Goal: Task Accomplishment & Management: Manage account settings

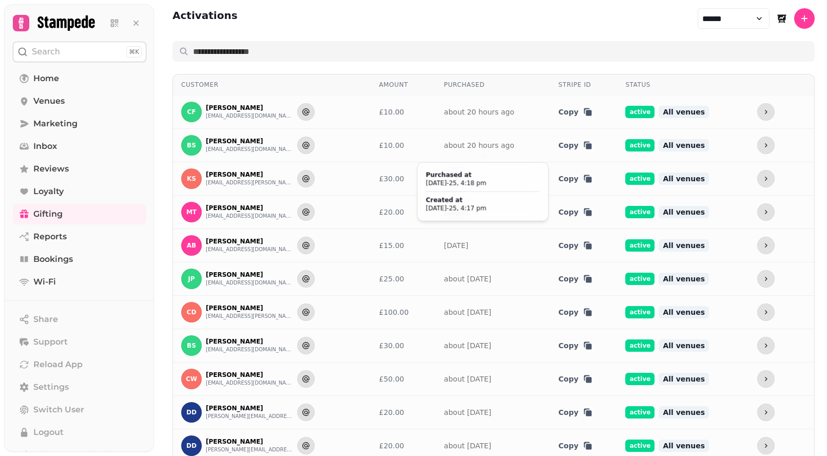
select select "******"
select select "**"
click at [765, 111] on icon "more" at bounding box center [766, 112] width 8 height 8
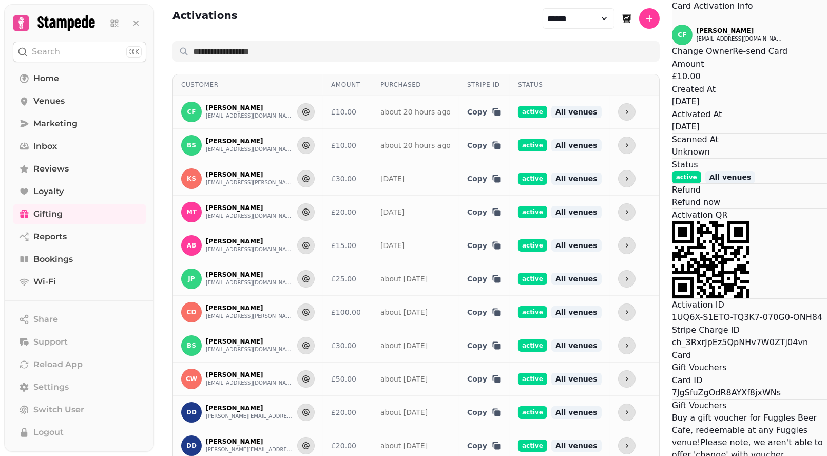
click at [672, 209] on button "Refund now" at bounding box center [696, 202] width 48 height 12
click at [459, 266] on span "Yes" at bounding box center [453, 262] width 12 height 6
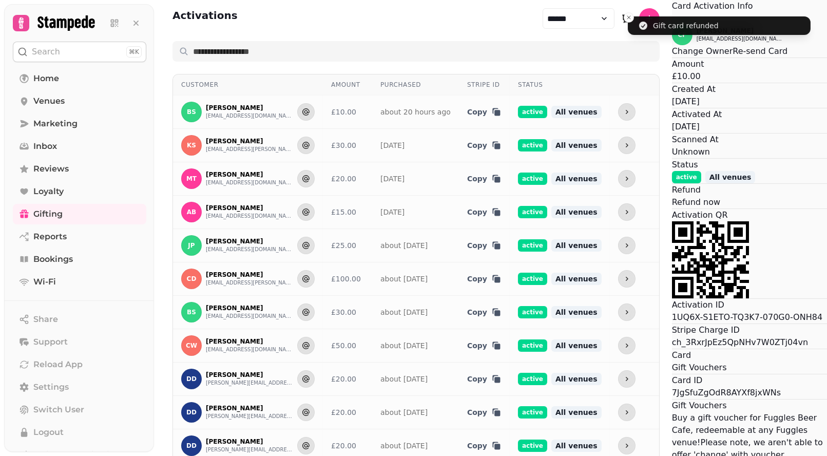
click at [672, 31] on icon "Close" at bounding box center [678, 24] width 12 height 12
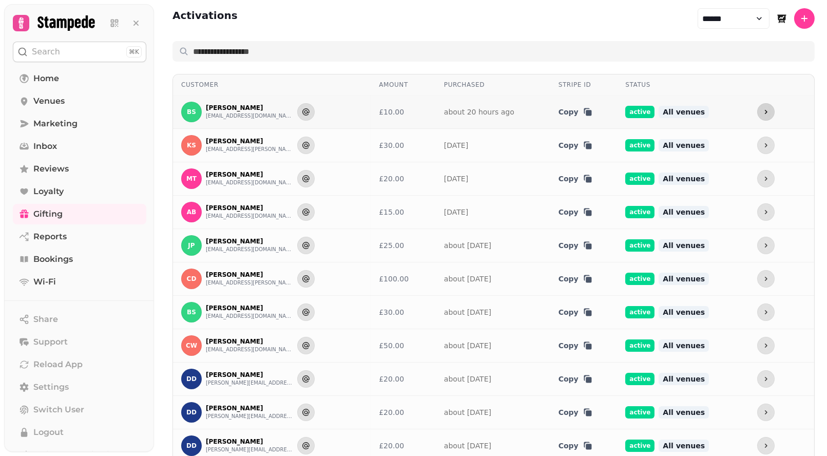
click at [762, 111] on icon "more" at bounding box center [766, 112] width 8 height 8
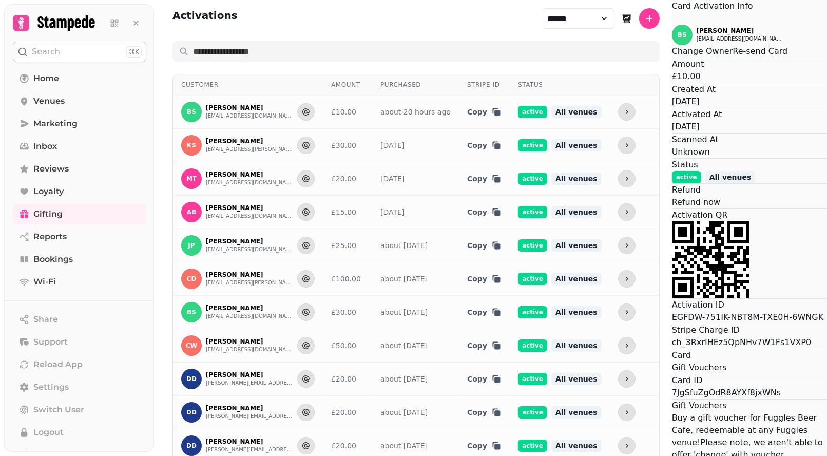
click at [733, 58] on button "Re-send Card" at bounding box center [760, 51] width 55 height 12
click at [672, 19] on icon "Close" at bounding box center [672, 19] width 0 height 0
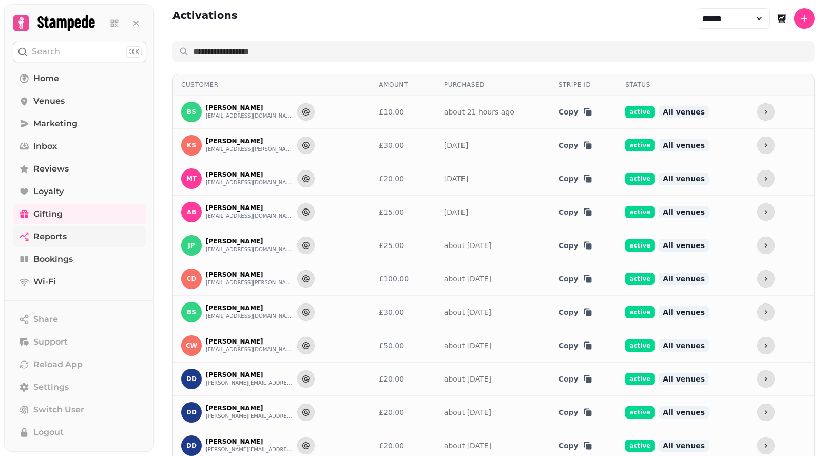
click at [49, 235] on span "Reports" at bounding box center [49, 237] width 33 height 12
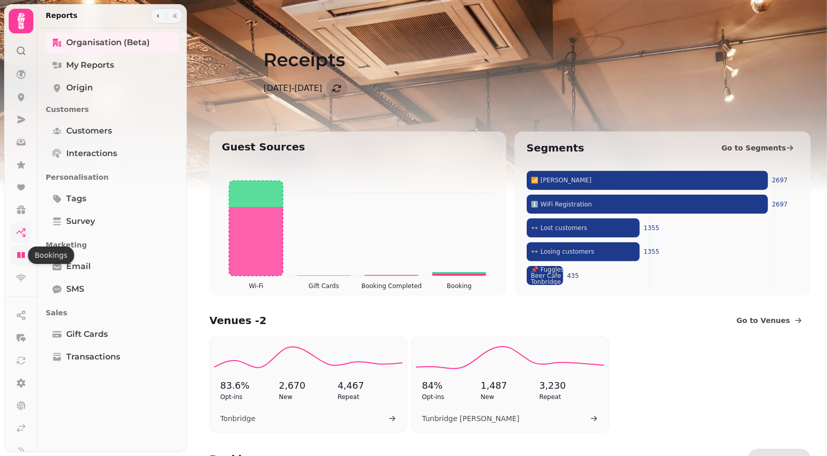
click at [24, 258] on icon at bounding box center [21, 255] width 10 height 10
